Goal: Task Accomplishment & Management: Use online tool/utility

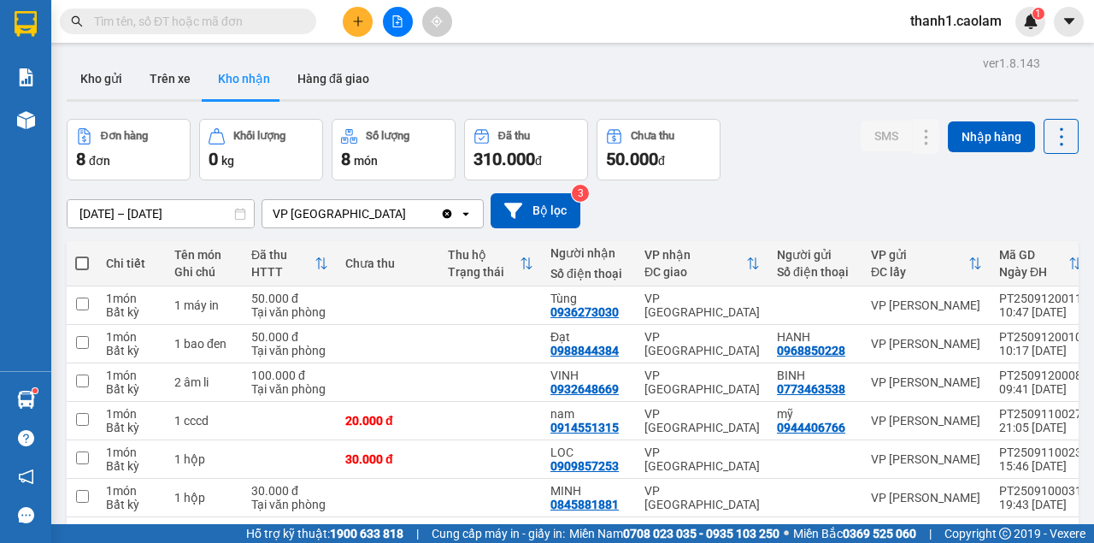
click at [401, 24] on icon "file-add" at bounding box center [398, 21] width 12 height 12
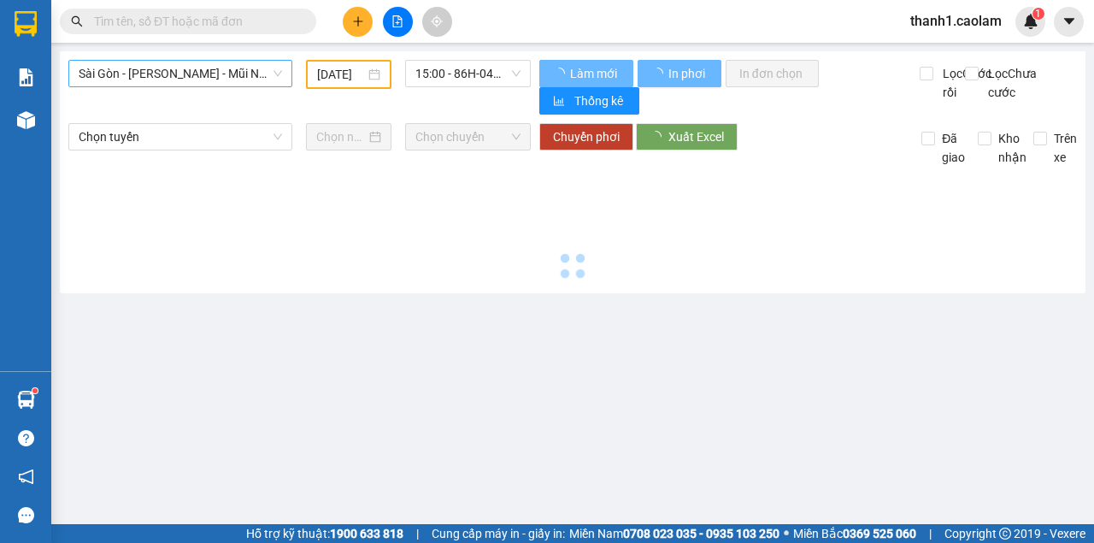
type input "[DATE]"
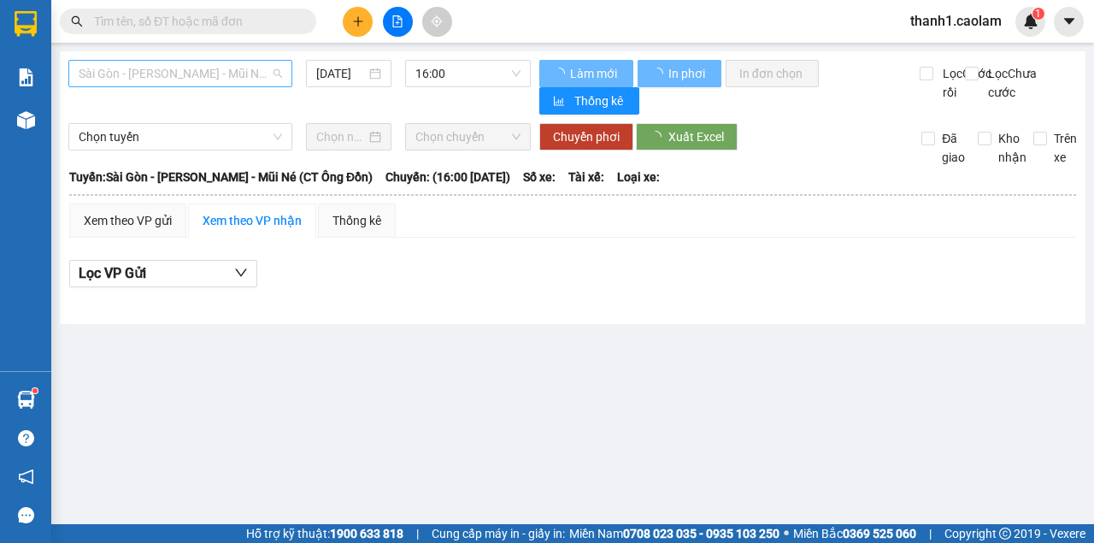
click at [231, 69] on span "Sài Gòn - [PERSON_NAME] - Mũi Né (CT Ông Đồn)" at bounding box center [180, 74] width 203 height 26
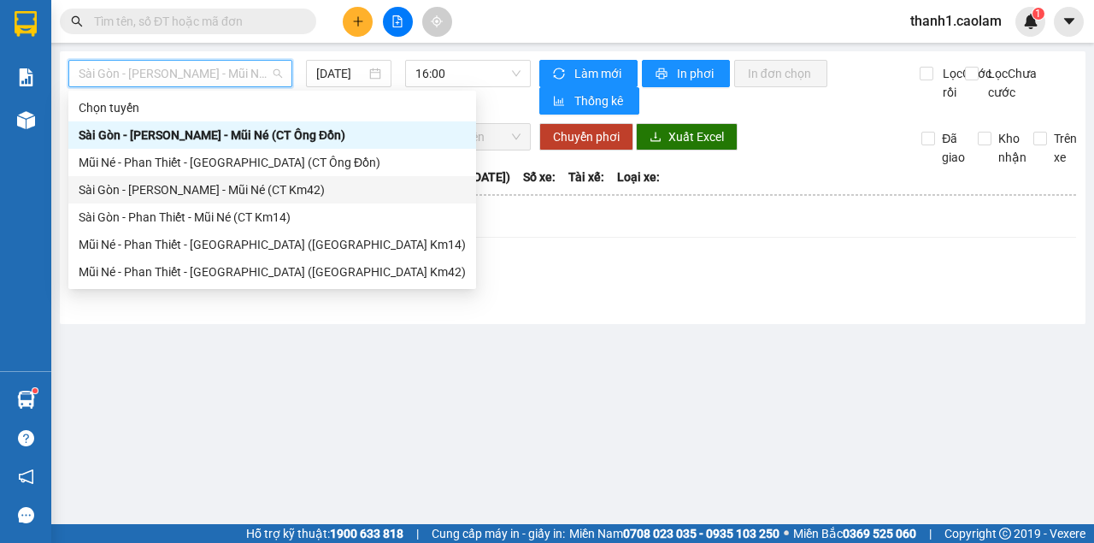
click at [275, 191] on div "Sài Gòn - [PERSON_NAME] - Mũi Né (CT Km42)" at bounding box center [272, 189] width 387 height 19
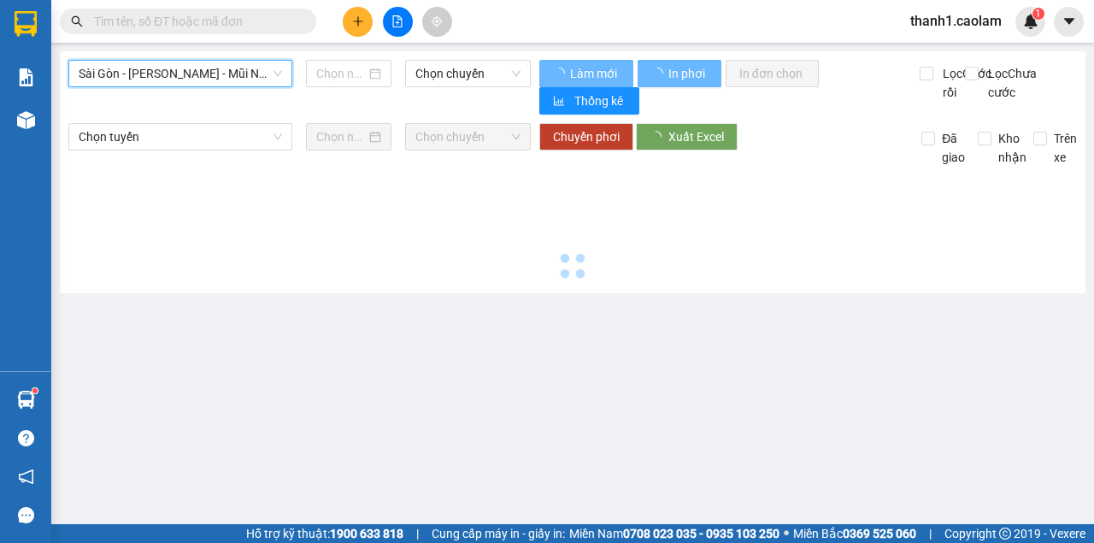
type input "[DATE]"
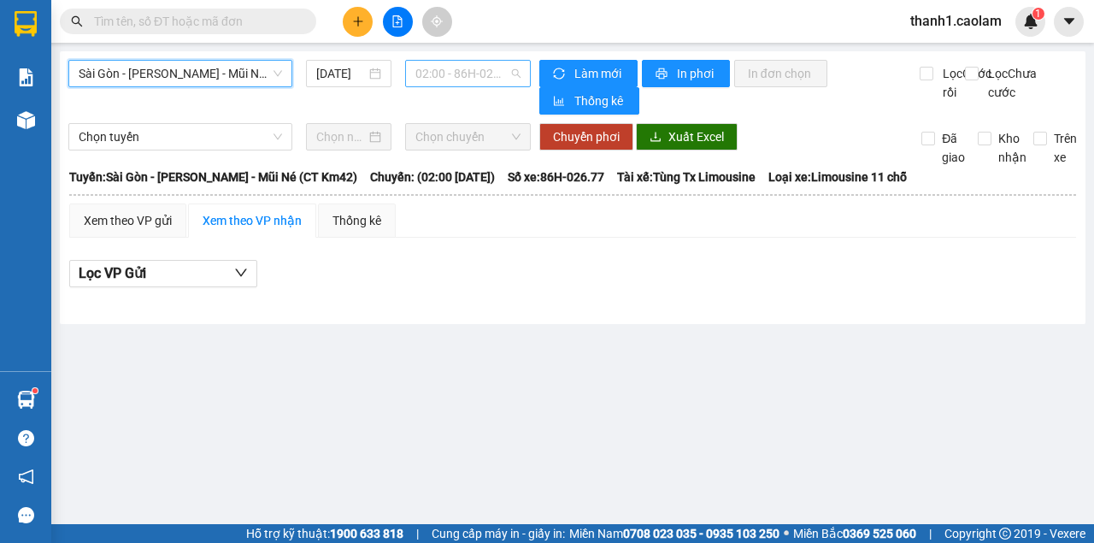
click at [458, 74] on span "02:00 - 86H-026.77" at bounding box center [467, 74] width 104 height 26
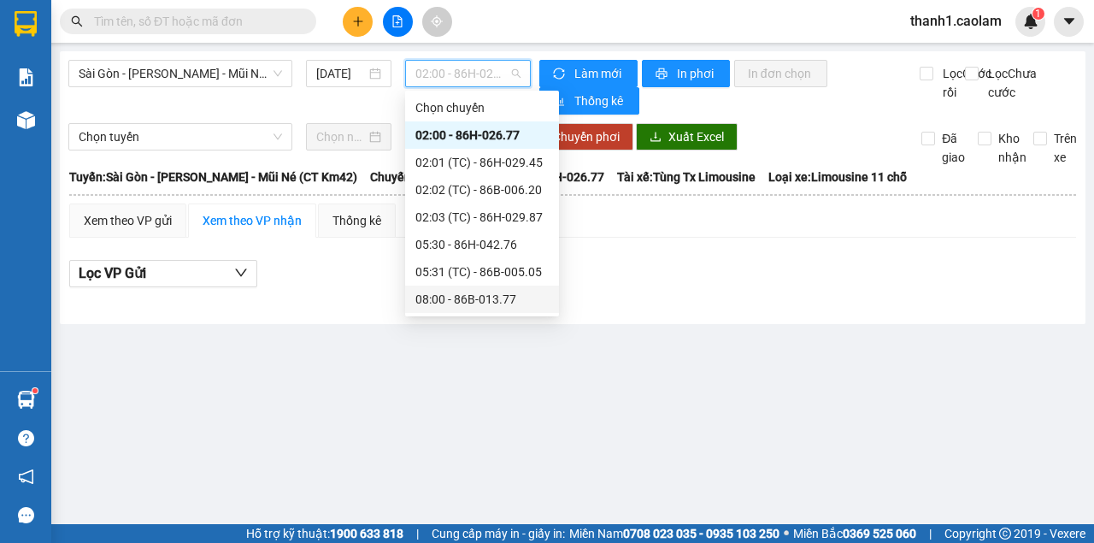
click at [491, 310] on div "08:00 - 86B-013.77" at bounding box center [482, 299] width 154 height 27
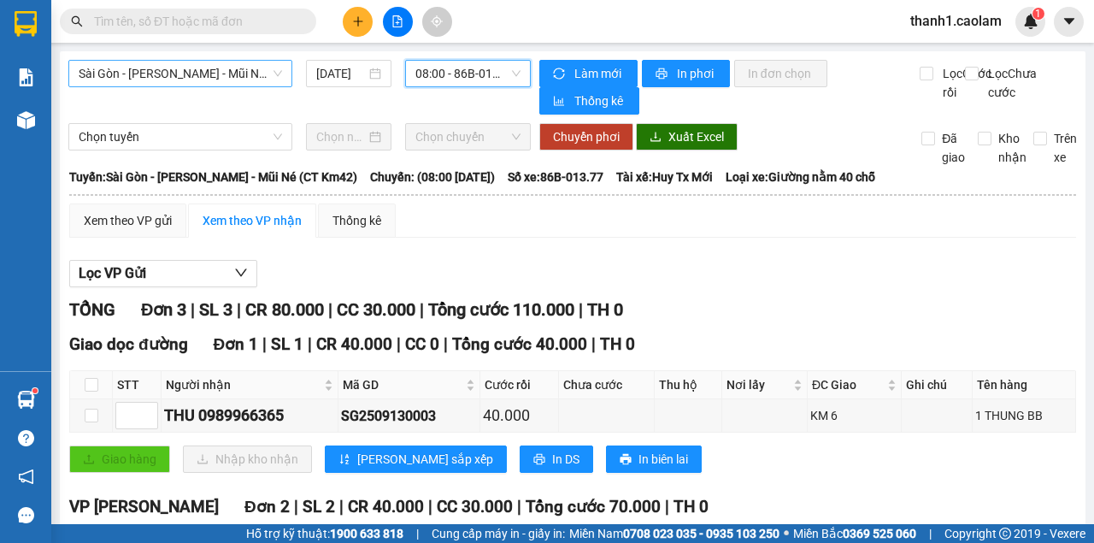
click at [247, 72] on span "Sài Gòn - [PERSON_NAME] - Mũi Né (CT Km42)" at bounding box center [180, 74] width 203 height 26
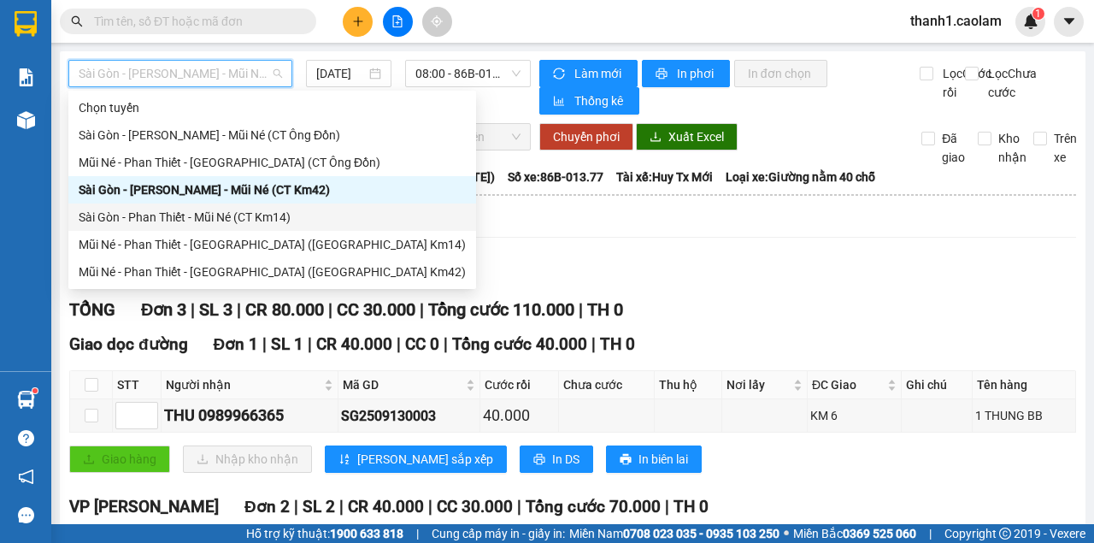
click at [277, 219] on div "Sài Gòn - Phan Thiết - Mũi Né (CT Km14)" at bounding box center [272, 217] width 387 height 19
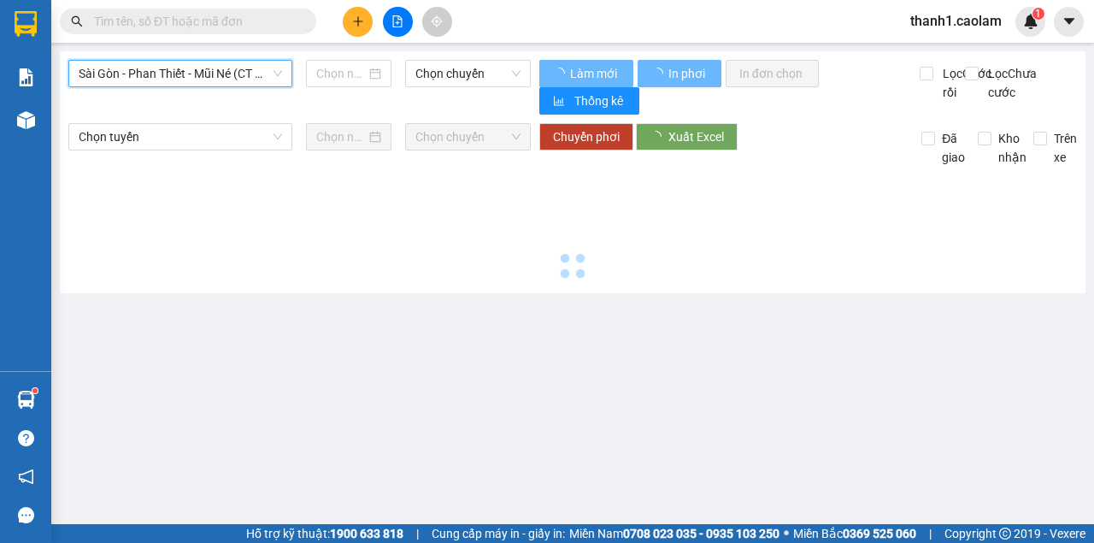
type input "[DATE]"
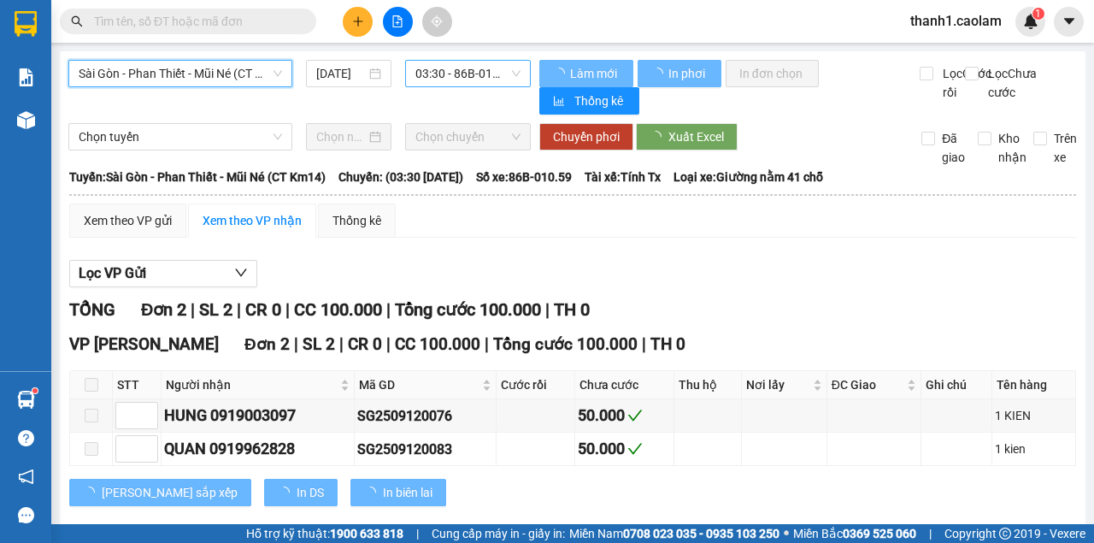
click at [448, 67] on span "03:30 - 86B-010.59" at bounding box center [467, 74] width 104 height 26
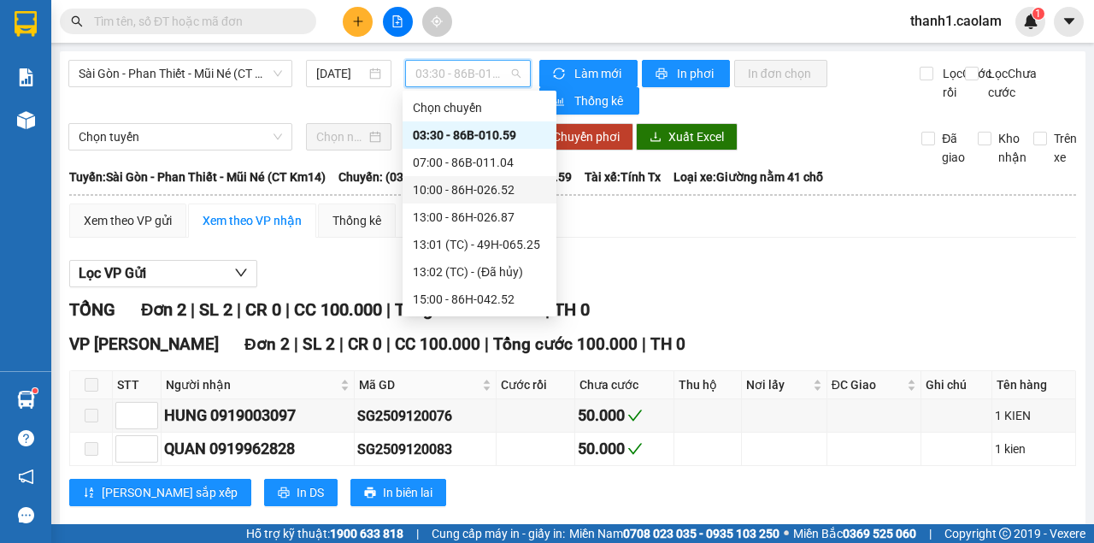
click at [487, 183] on div "10:00 - 86H-026.52" at bounding box center [479, 189] width 133 height 19
